Goal: Navigation & Orientation: Go to known website

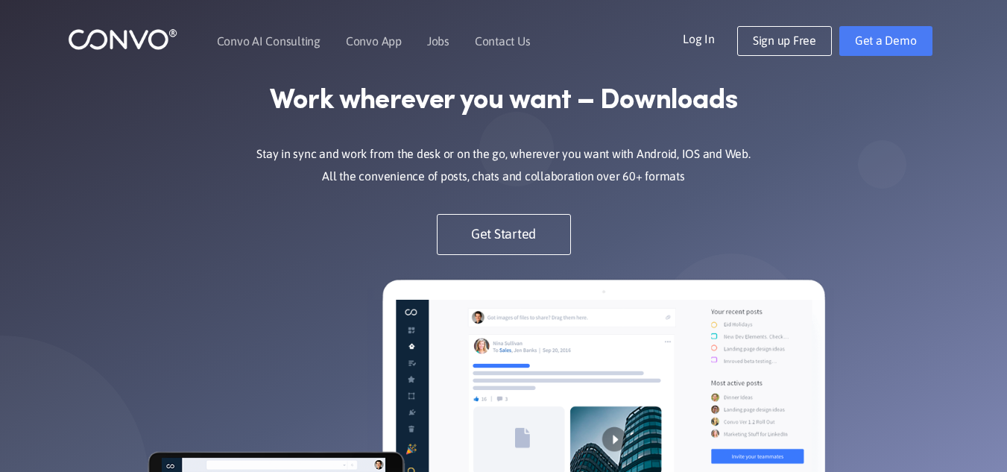
click at [683, 34] on div "Log In Get a Demo Sign up Free" at bounding box center [802, 41] width 298 height 30
click at [700, 39] on link "Log In" at bounding box center [710, 38] width 54 height 24
click at [716, 37] on link "Log In" at bounding box center [710, 38] width 54 height 24
click at [708, 40] on link "Log In" at bounding box center [710, 38] width 54 height 24
